Goal: Check status: Check status

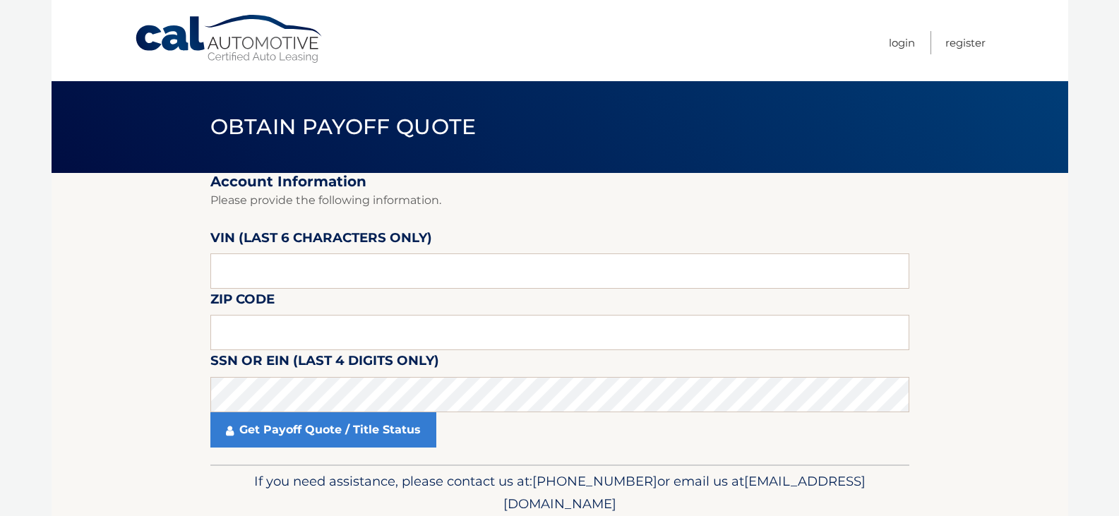
click at [306, 251] on label "VIN (last 6 characters only)" at bounding box center [321, 240] width 222 height 26
click at [292, 266] on input "text" at bounding box center [559, 270] width 699 height 35
type input "373317"
click at [292, 327] on input "text" at bounding box center [559, 332] width 699 height 35
click at [451, 337] on input "text" at bounding box center [559, 332] width 699 height 35
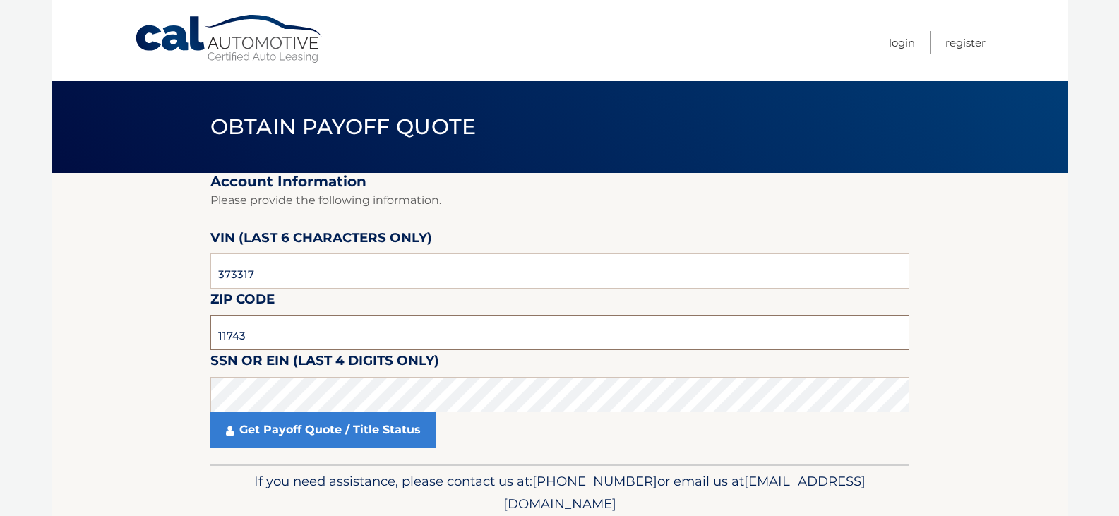
type input "11743"
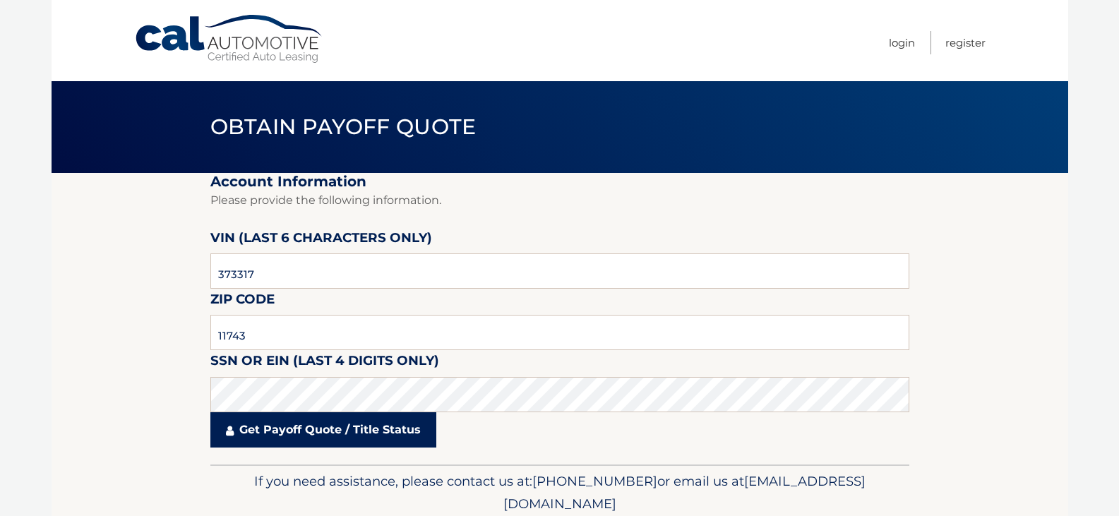
click at [287, 420] on link "Get Payoff Quote / Title Status" at bounding box center [323, 429] width 226 height 35
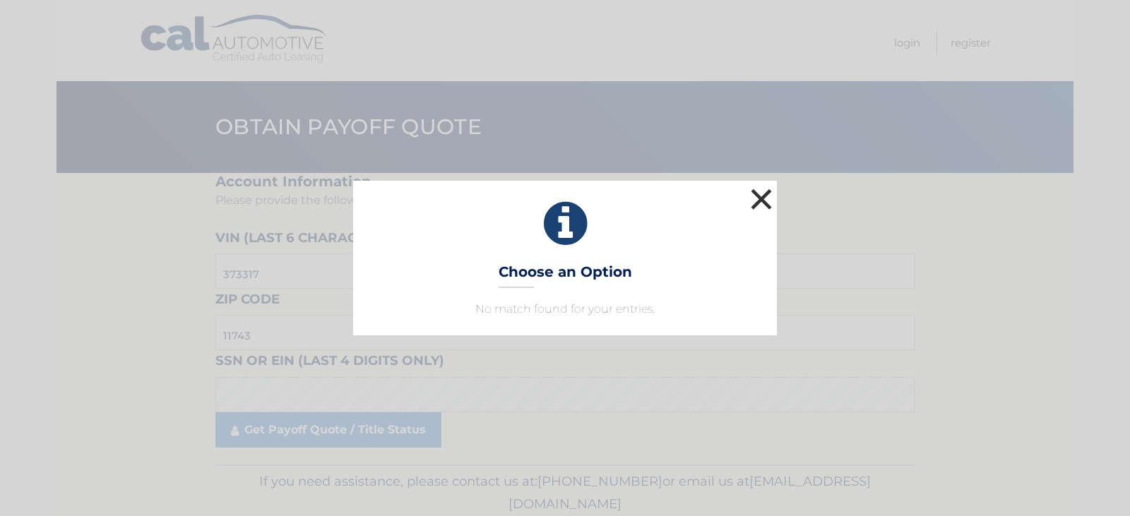
click at [760, 193] on button "×" at bounding box center [761, 199] width 28 height 28
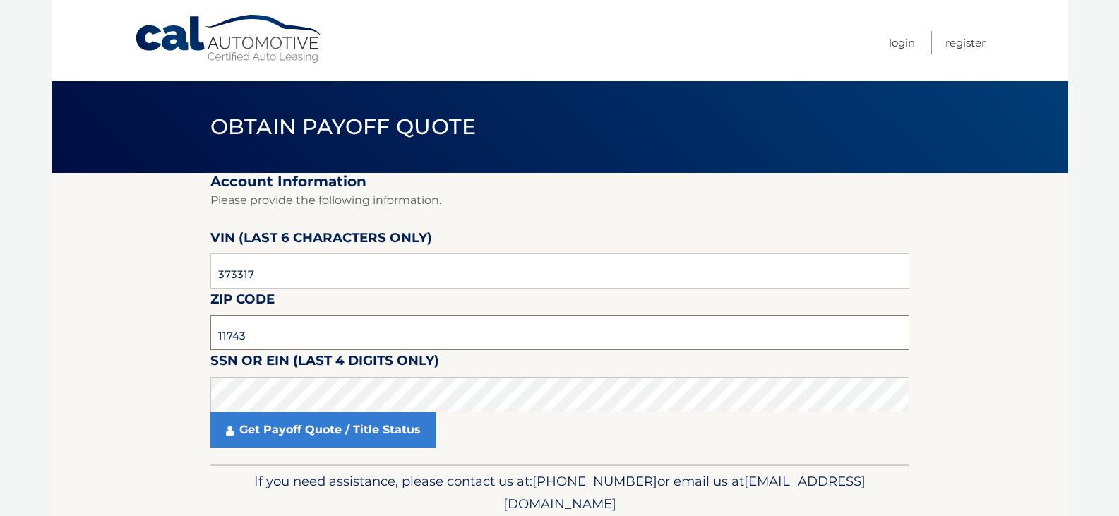
click at [324, 345] on input "11743" at bounding box center [559, 332] width 699 height 35
click button "For Originating Dealer" at bounding box center [0, 0] width 0 height 0
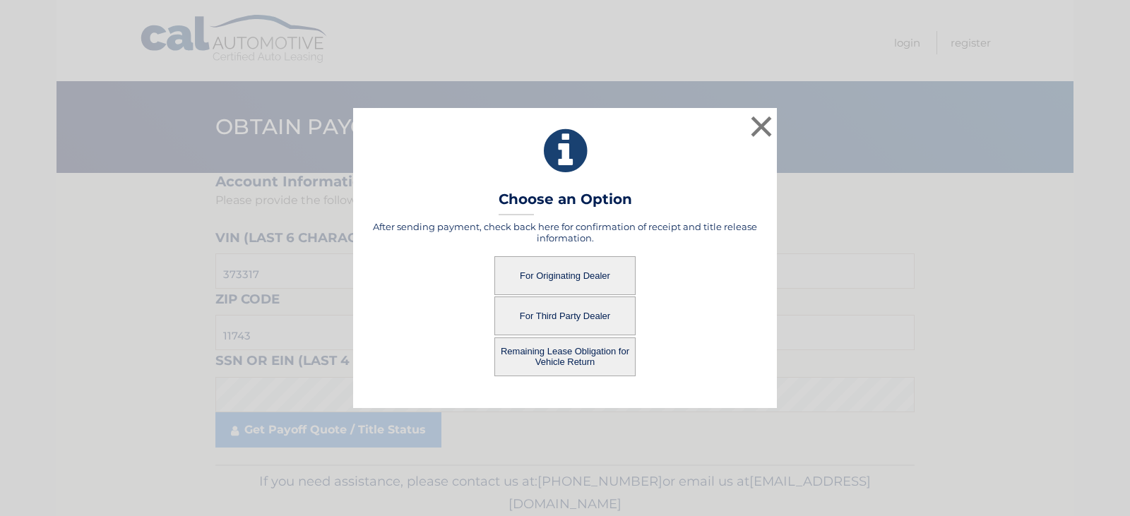
click at [549, 270] on button "For Originating Dealer" at bounding box center [564, 275] width 141 height 39
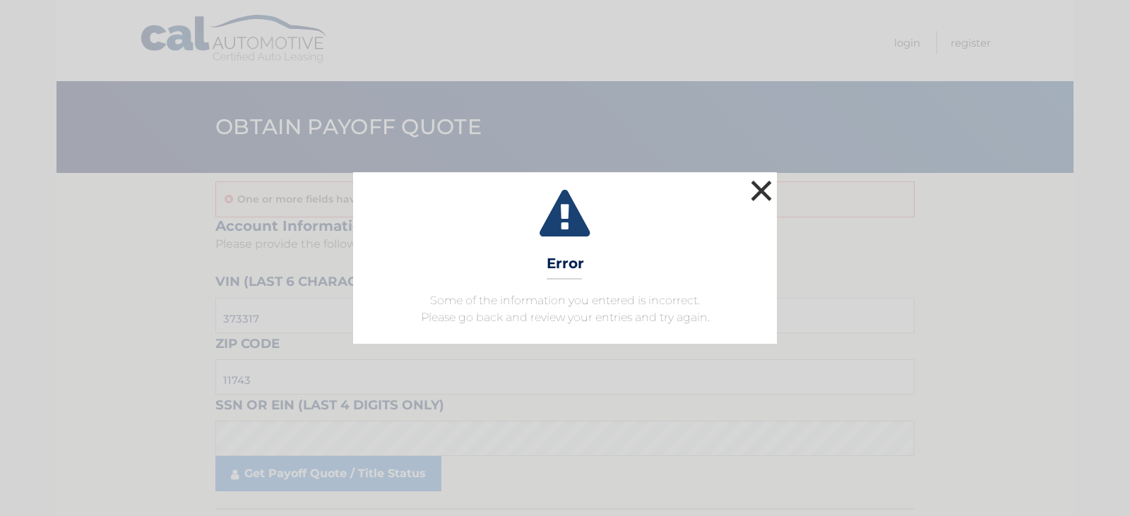
click at [759, 198] on button "×" at bounding box center [761, 191] width 28 height 28
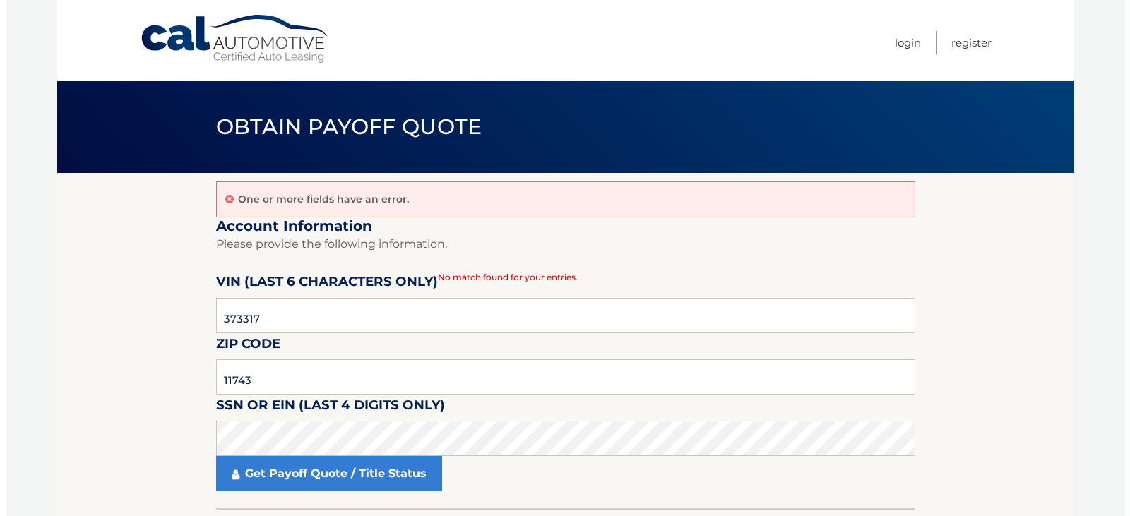
scroll to position [100, 0]
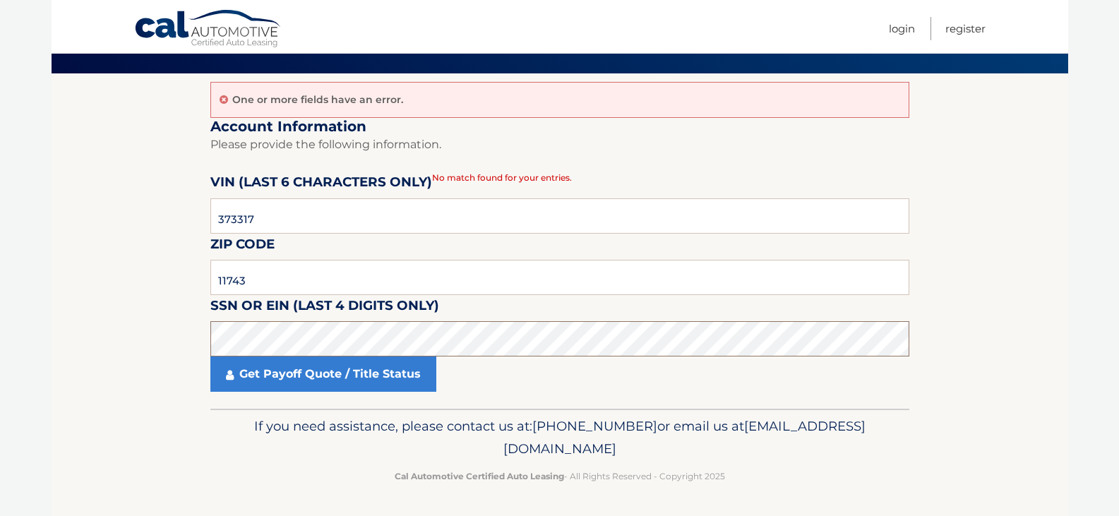
click button "For Originating Dealer" at bounding box center [0, 0] width 0 height 0
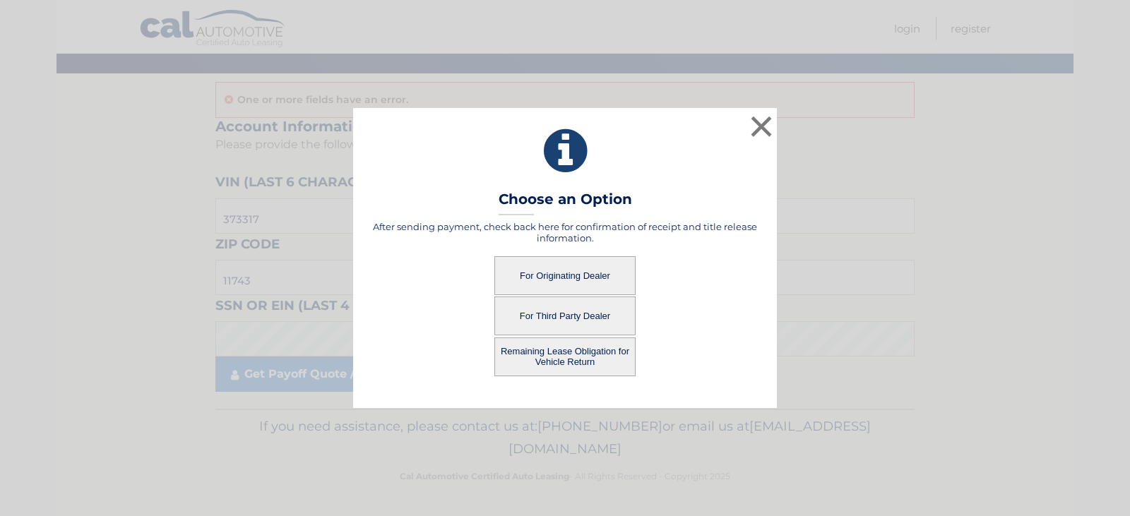
click at [598, 265] on button "For Originating Dealer" at bounding box center [564, 275] width 141 height 39
click at [573, 277] on button "For Originating Dealer" at bounding box center [564, 275] width 141 height 39
